Goal: Browse casually

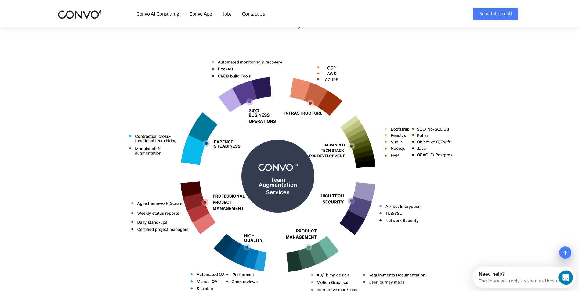
click at [197, 135] on img at bounding box center [289, 174] width 339 height 269
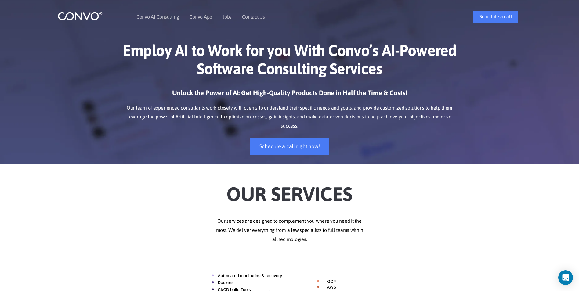
drag, startPoint x: 299, startPoint y: 179, endPoint x: 289, endPoint y: 178, distance: 9.2
